Goal: Task Accomplishment & Management: Manage account settings

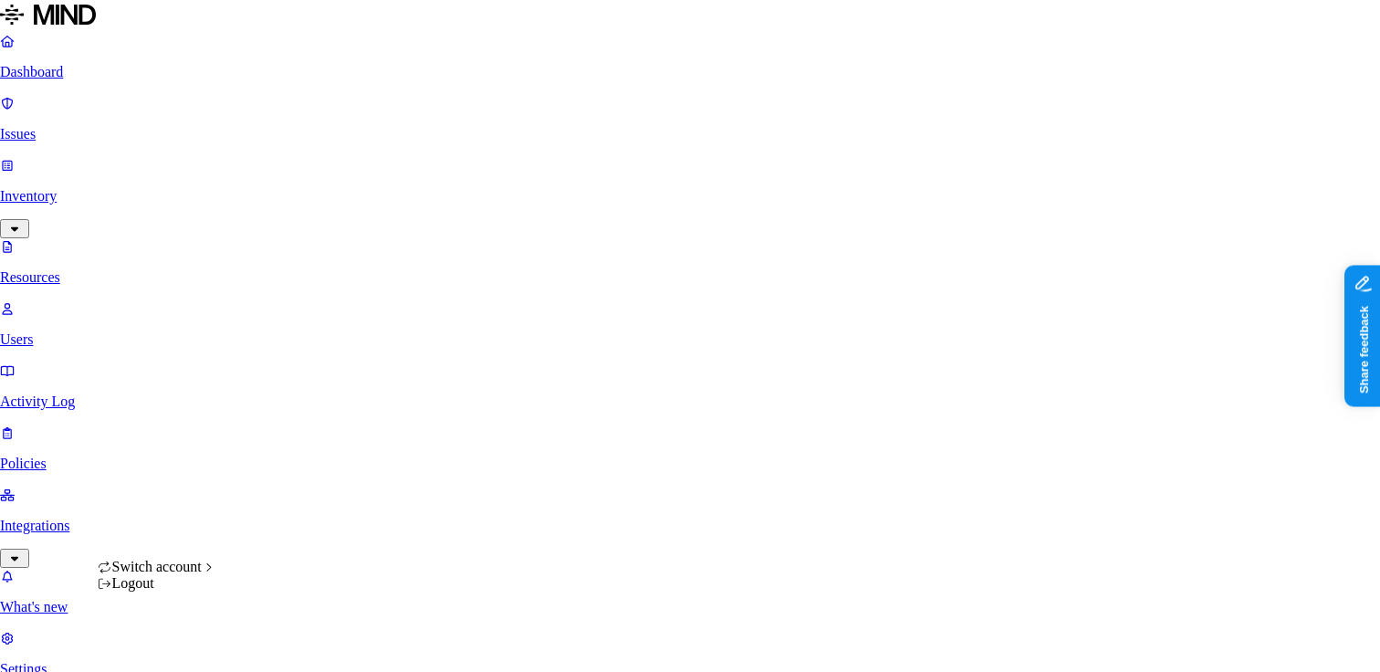
click at [186, 570] on span "Switch account" at bounding box center [156, 567] width 89 height 16
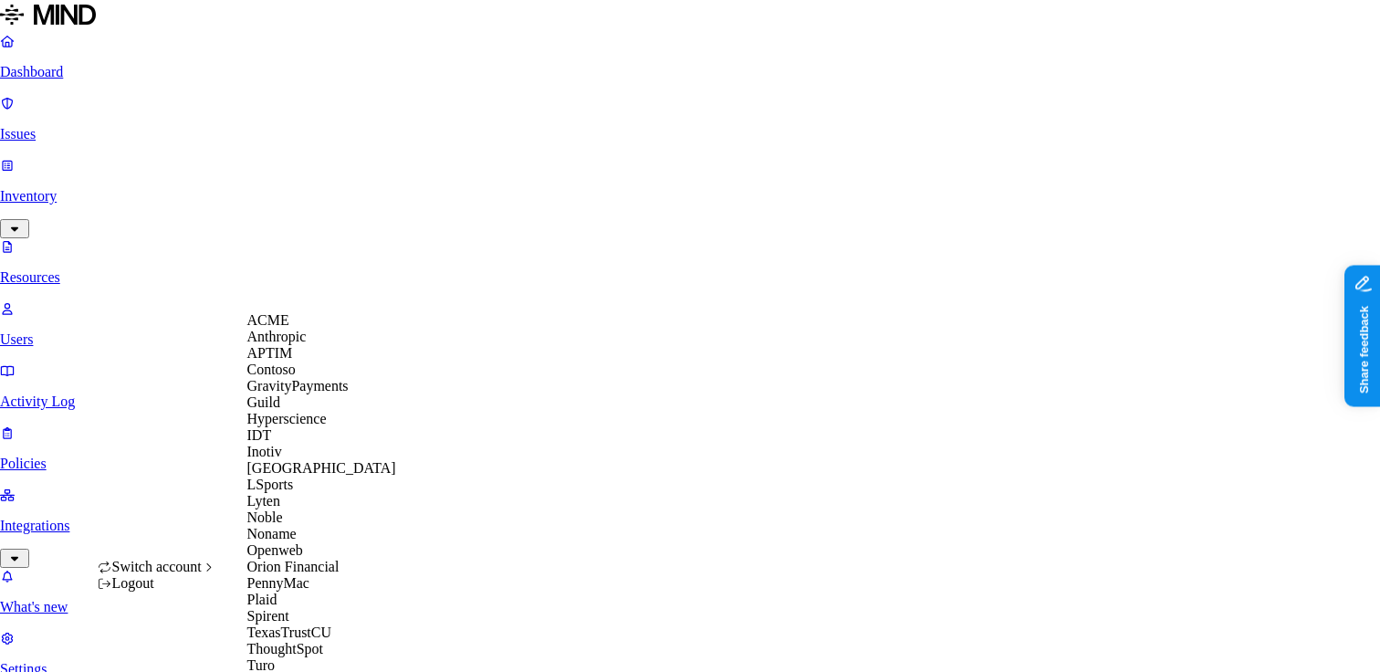
click at [314, 329] on div "ACME" at bounding box center [321, 320] width 149 height 16
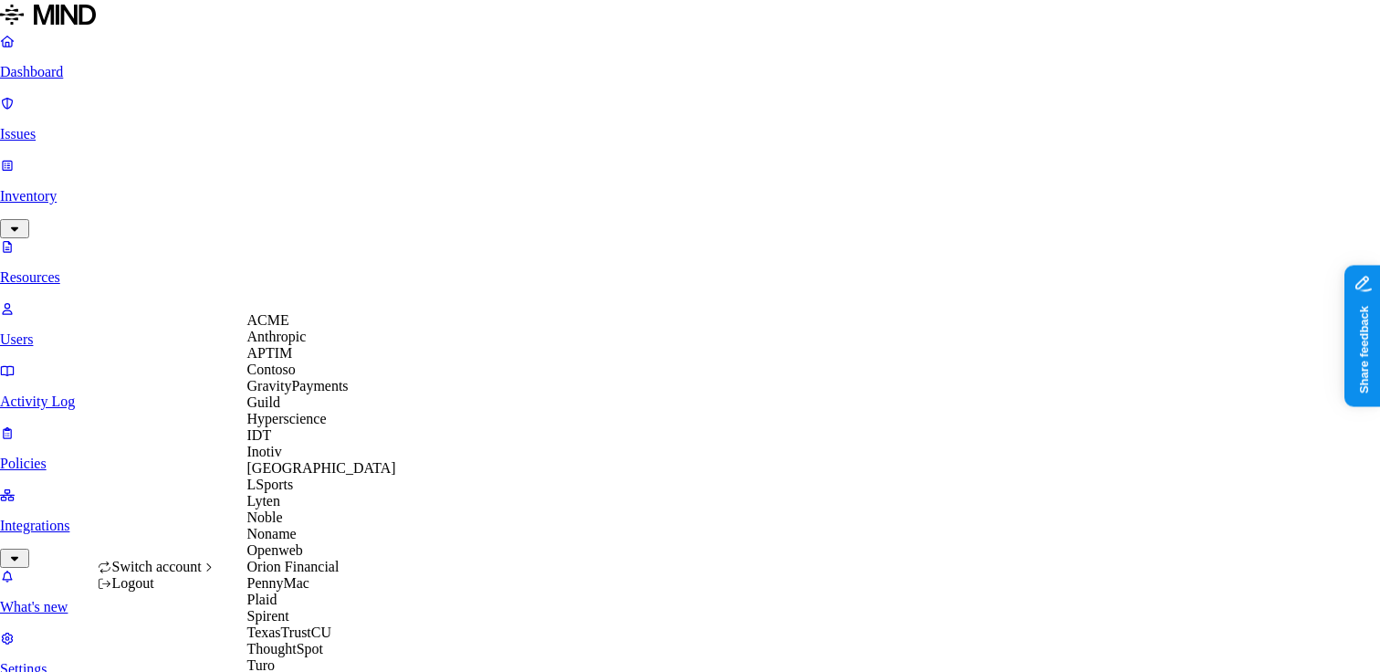
click at [193, 570] on span "Switch account" at bounding box center [156, 567] width 89 height 16
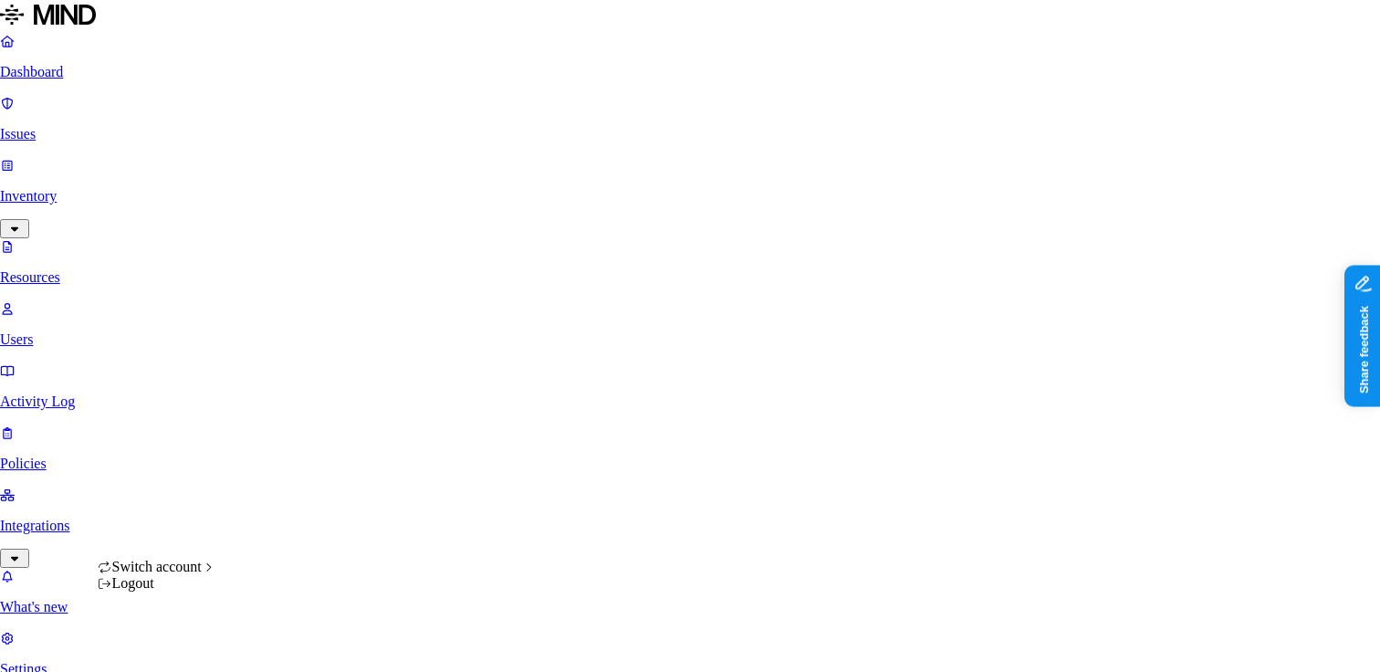
click at [138, 591] on div "Logout" at bounding box center [157, 583] width 119 height 16
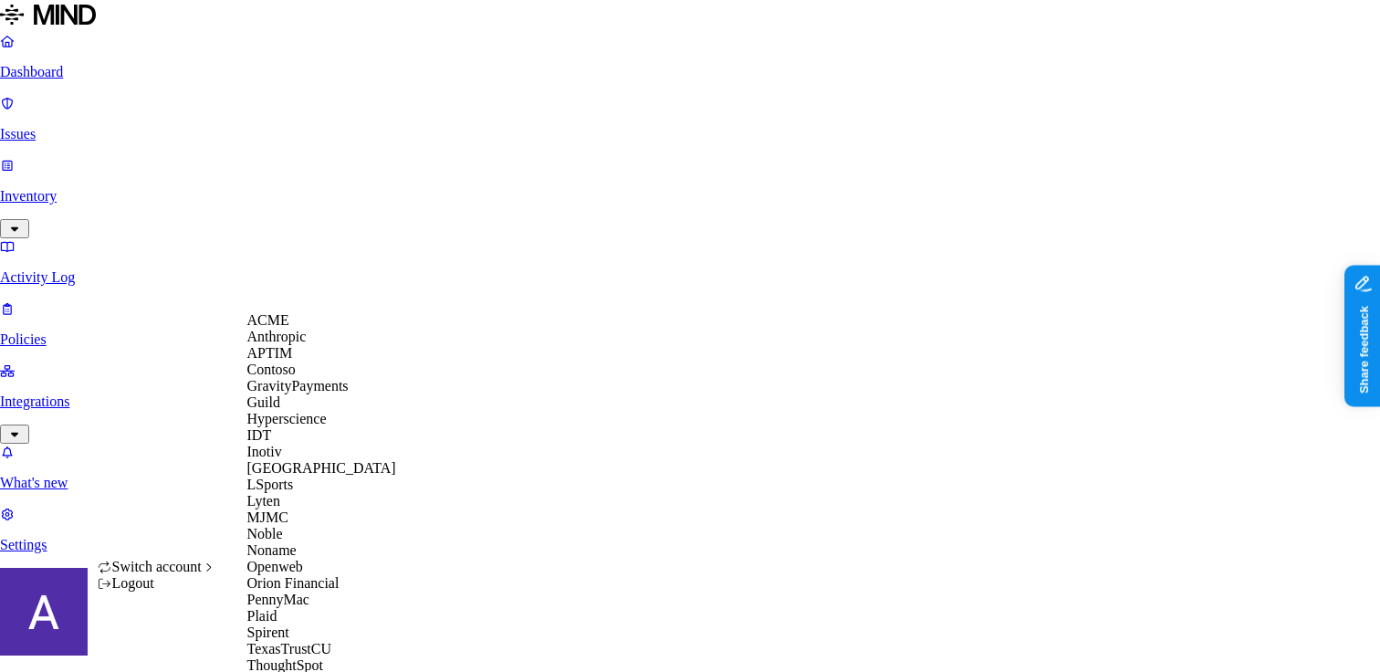
scroll to position [248, 0]
click at [288, 509] on span "MJMC" at bounding box center [267, 517] width 41 height 16
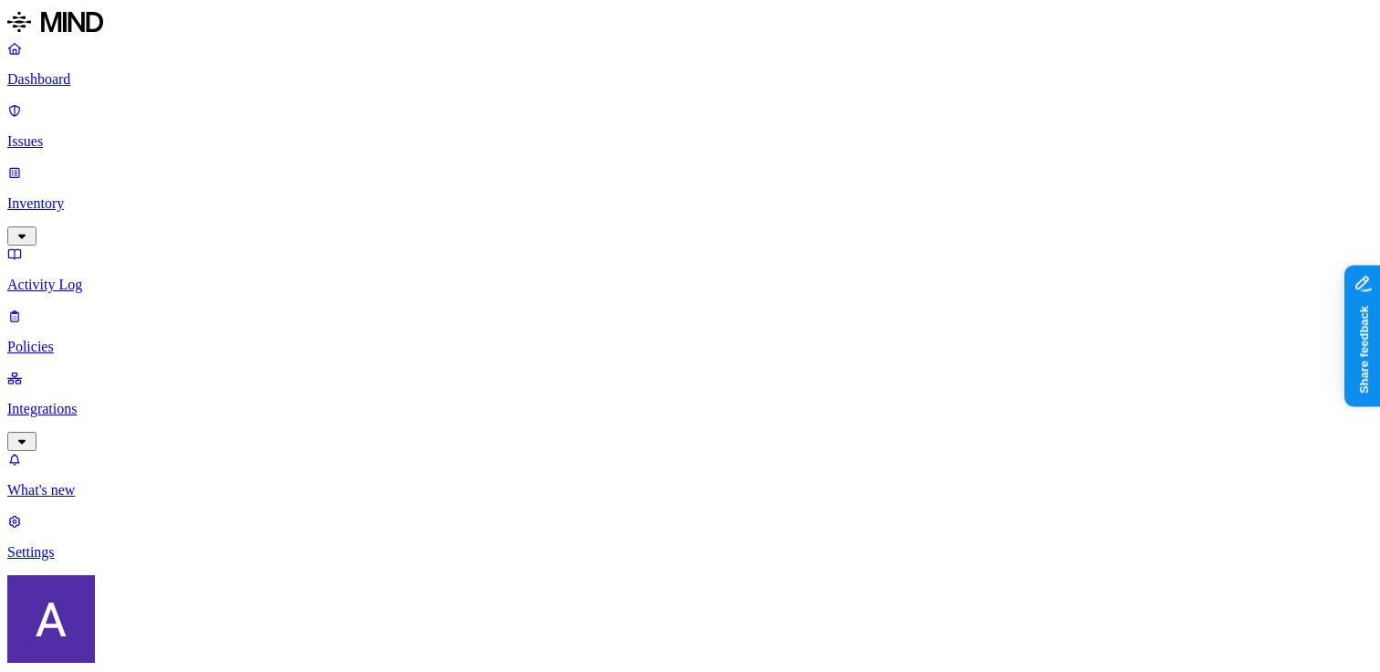
click at [50, 339] on p "Policies" at bounding box center [689, 347] width 1365 height 16
